Goal: Check status: Check status

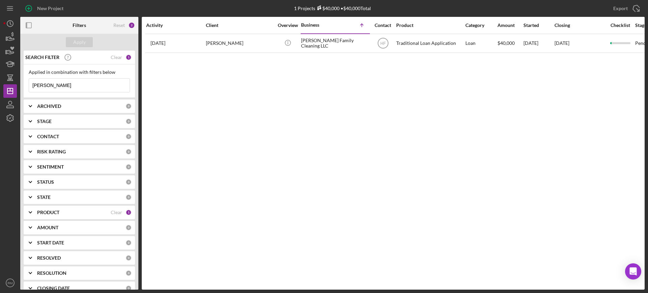
click at [76, 82] on input "[PERSON_NAME]" at bounding box center [79, 85] width 101 height 13
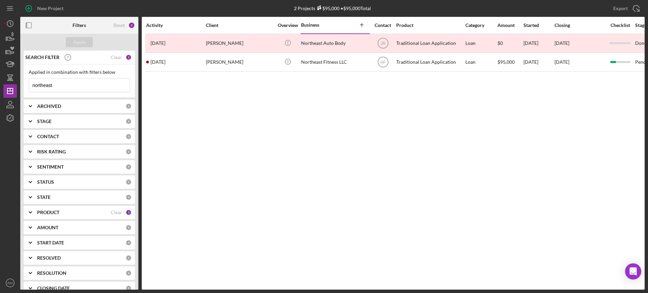
type input "northeast"
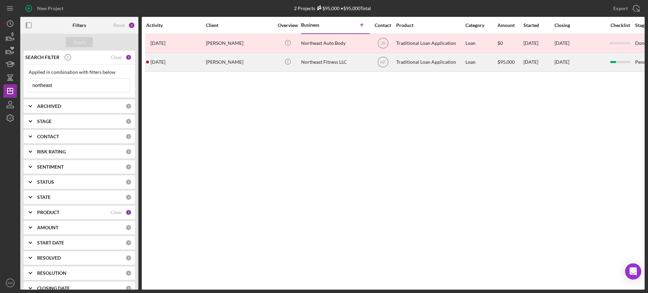
click at [208, 62] on div "[PERSON_NAME]" at bounding box center [239, 62] width 67 height 18
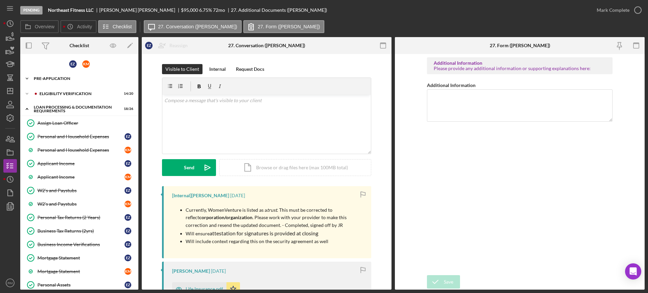
click at [54, 82] on div "Icon/Expander Pre-Application 9 / 13" at bounding box center [79, 78] width 118 height 13
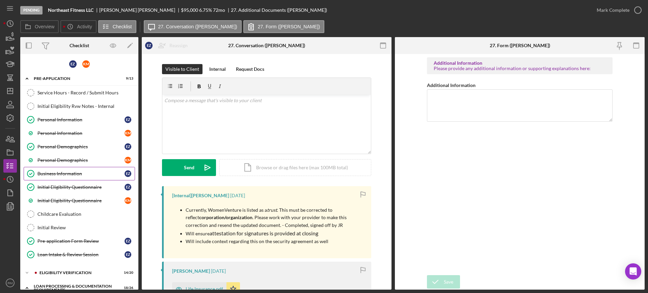
click at [52, 176] on div "Business Information" at bounding box center [80, 173] width 87 height 5
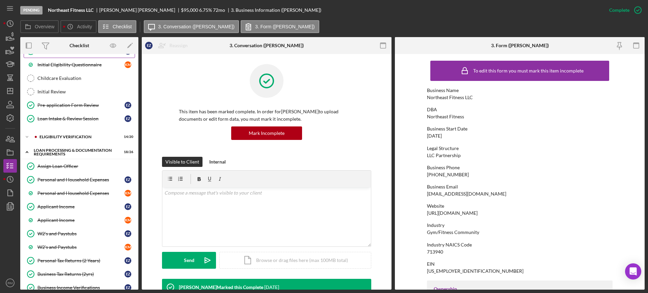
scroll to position [151, 0]
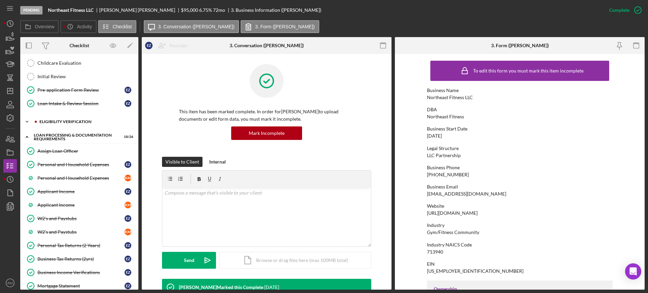
click at [80, 122] on div "Eligibility Verification" at bounding box center [84, 122] width 90 height 4
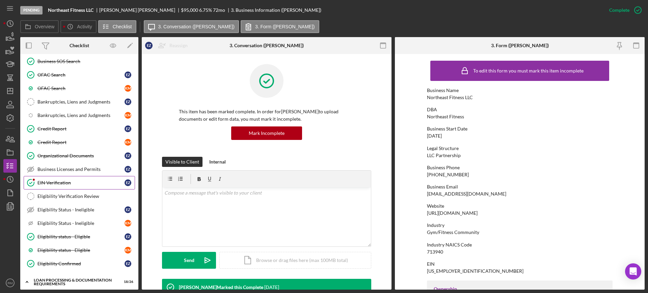
scroll to position [244, 0]
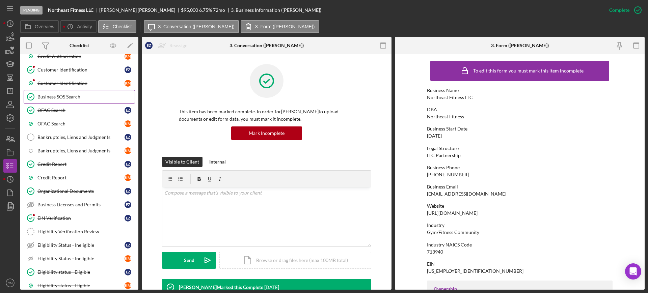
click at [72, 102] on link "Business SOS Search Business SOS Search" at bounding box center [79, 96] width 111 height 13
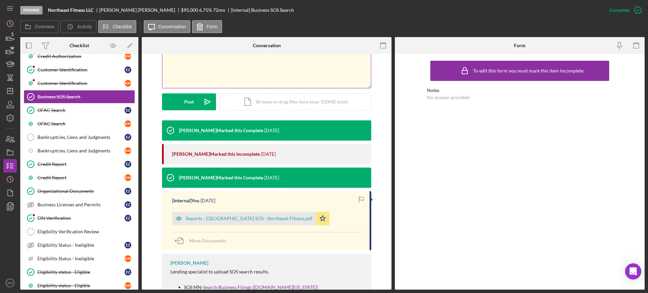
scroll to position [146, 0]
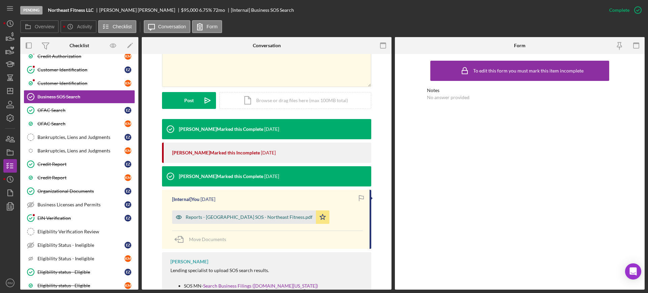
click at [222, 223] on div "Reports - [GEOGRAPHIC_DATA] SOS - Northeast Fitness.pdf" at bounding box center [244, 217] width 144 height 13
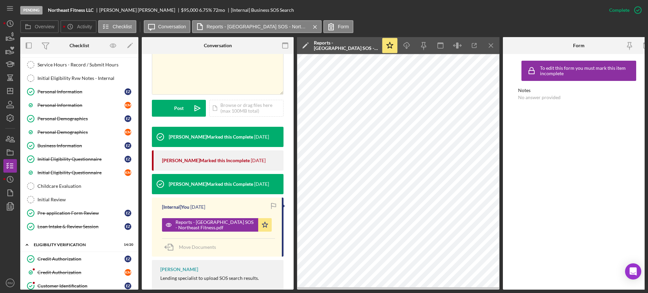
scroll to position [16, 0]
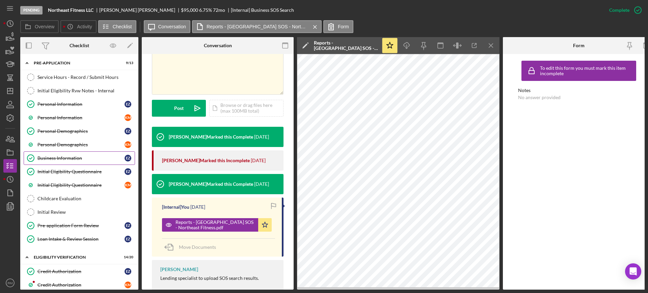
click at [62, 152] on link "Business Information Business Information E Z" at bounding box center [79, 158] width 111 height 13
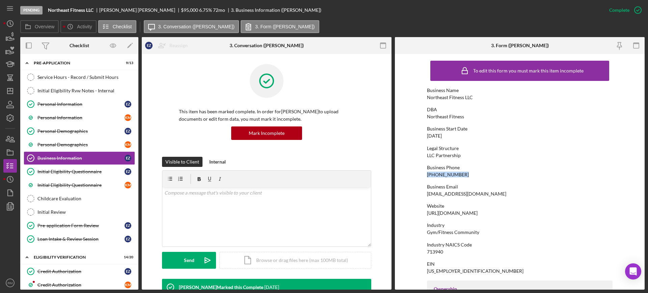
drag, startPoint x: 466, startPoint y: 174, endPoint x: 423, endPoint y: 174, distance: 43.2
click at [423, 174] on form "To edit this form you must mark this item incomplete Business Name Northeast Fi…" at bounding box center [520, 172] width 250 height 236
copy div "[PHONE_NUMBER]"
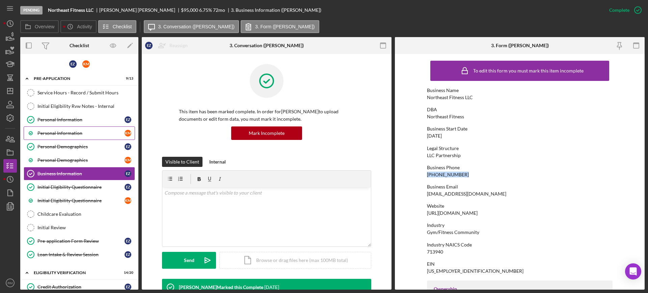
click at [67, 129] on link "Personal Information K M" at bounding box center [79, 133] width 111 height 13
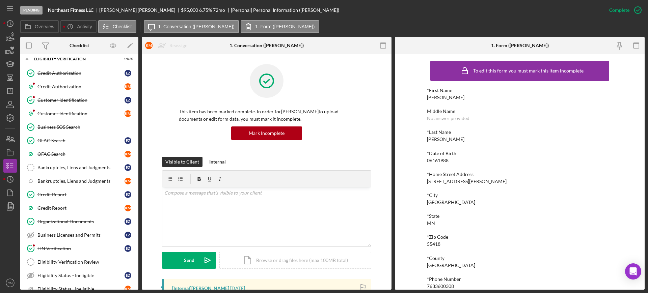
scroll to position [215, 0]
click at [70, 122] on link "Business SOS Search Business SOS Search" at bounding box center [79, 126] width 111 height 13
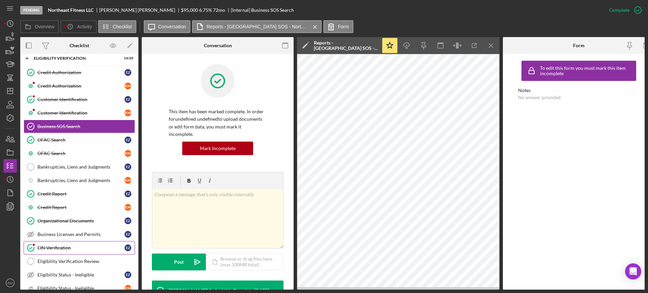
click at [54, 244] on link "EIN Verification EIN Verification E Z" at bounding box center [79, 247] width 111 height 13
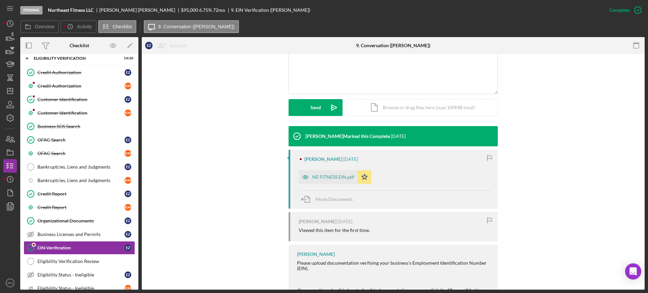
scroll to position [194, 0]
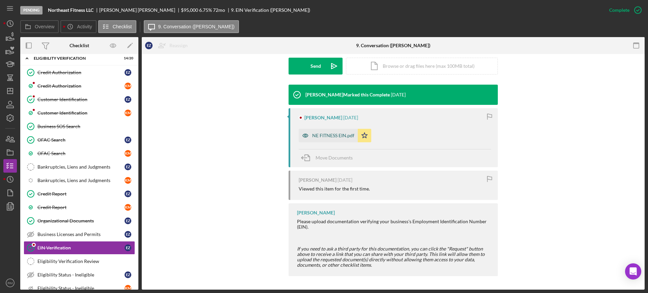
click at [333, 134] on div "NE FITNESS EIN.pdf" at bounding box center [333, 135] width 42 height 5
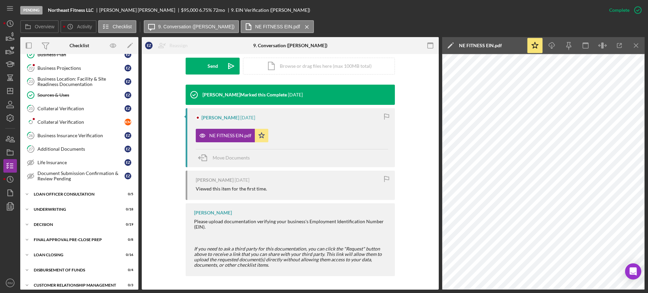
scroll to position [774, 0]
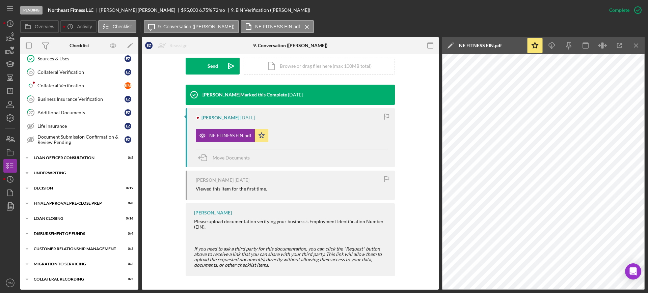
click at [61, 178] on div "Icon/Expander Underwriting 0 / 18" at bounding box center [79, 172] width 118 height 13
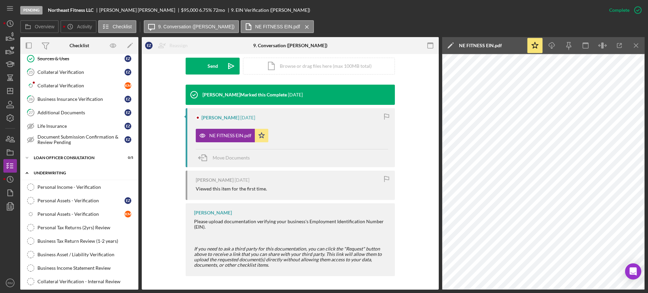
click at [61, 178] on div "Icon/Expander Underwriting 0 / 18" at bounding box center [79, 173] width 118 height 14
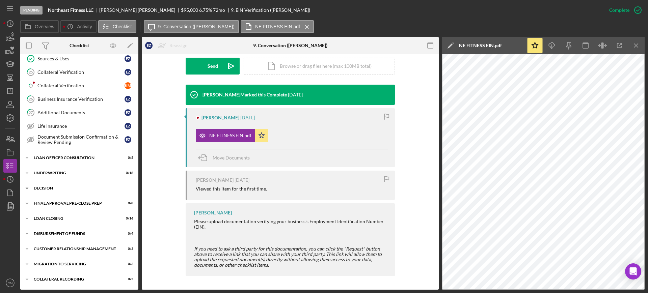
click at [52, 188] on div "Decision" at bounding box center [82, 188] width 96 height 4
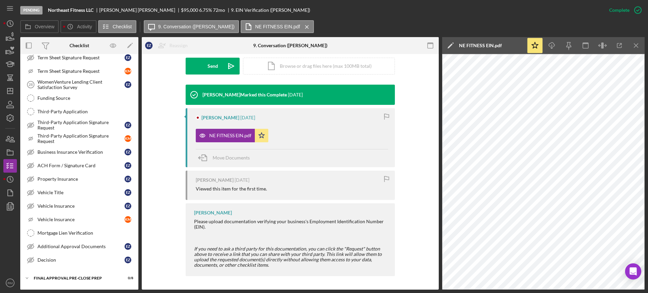
scroll to position [959, 0]
click at [4, 195] on icon "button" at bounding box center [10, 193] width 17 height 17
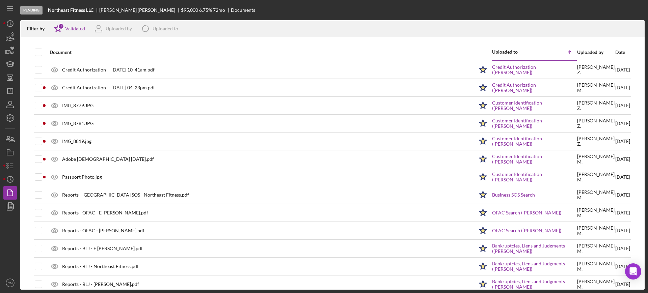
click at [615, 52] on div "Date" at bounding box center [622, 52] width 15 height 5
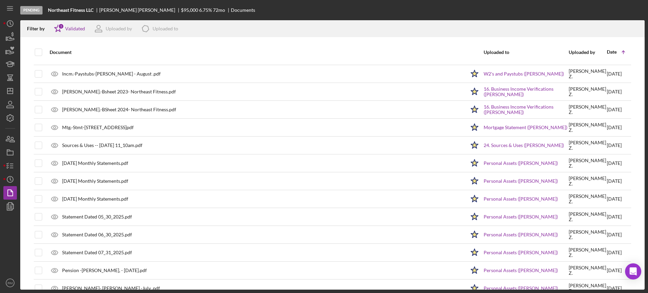
scroll to position [833, 0]
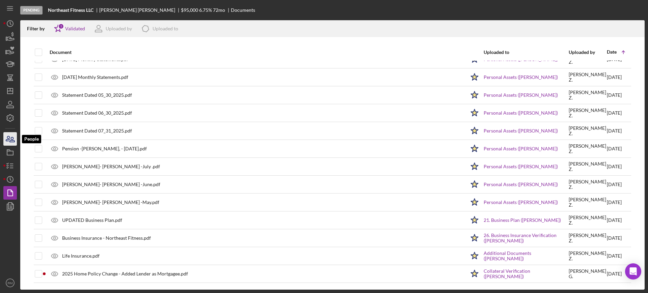
click at [3, 142] on icon "button" at bounding box center [10, 139] width 17 height 17
